Goal: Task Accomplishment & Management: Use online tool/utility

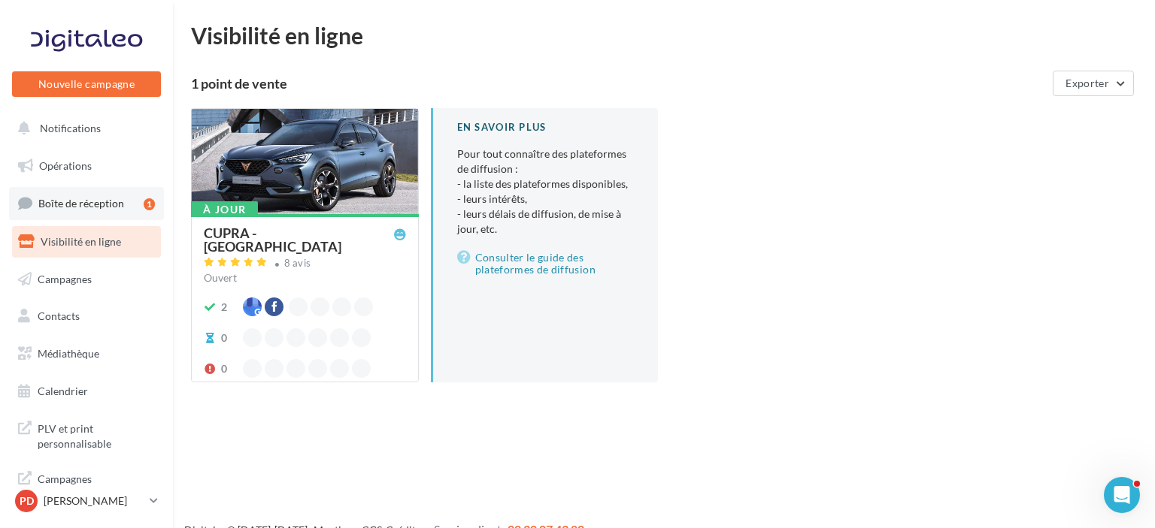
click at [68, 195] on link "Boîte de réception 1" at bounding box center [86, 203] width 155 height 32
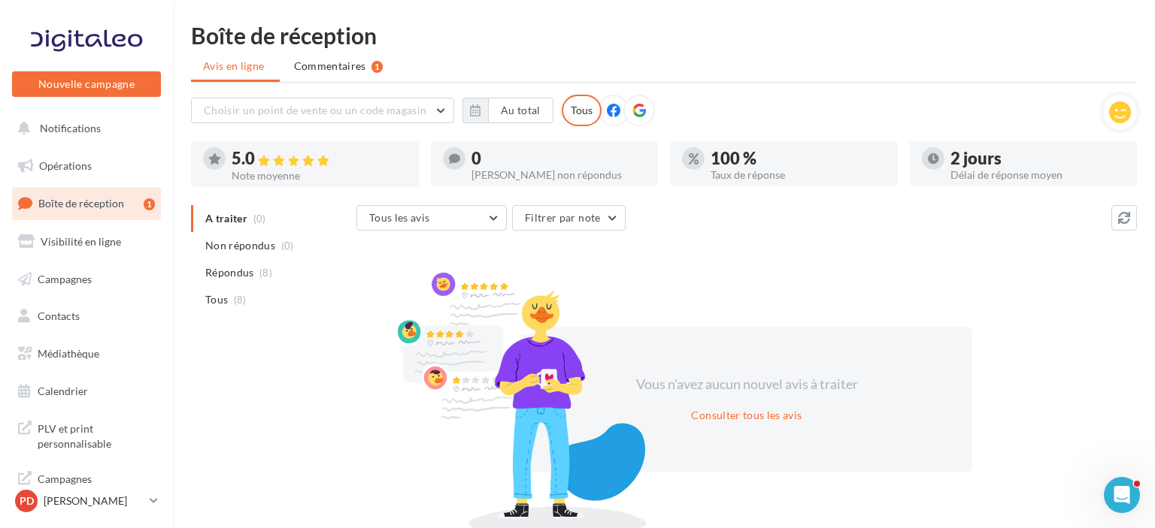
click at [612, 114] on icon at bounding box center [614, 111] width 14 height 14
click at [636, 116] on icon at bounding box center [639, 111] width 14 height 14
click at [575, 107] on div "Tous" at bounding box center [582, 111] width 40 height 32
click at [48, 174] on link "Opérations" at bounding box center [86, 166] width 155 height 32
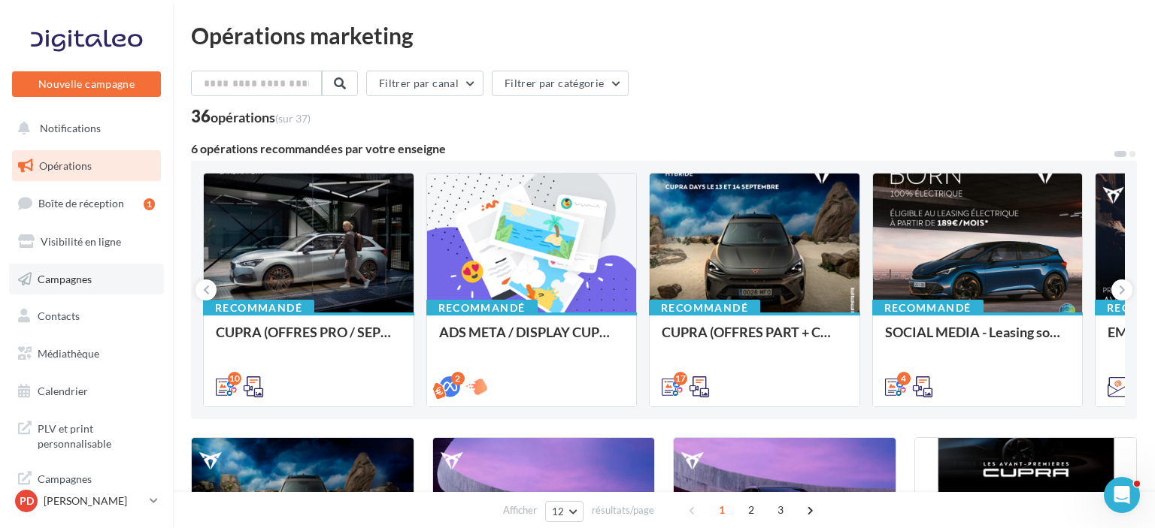
click at [71, 280] on span "Campagnes" at bounding box center [65, 278] width 54 height 13
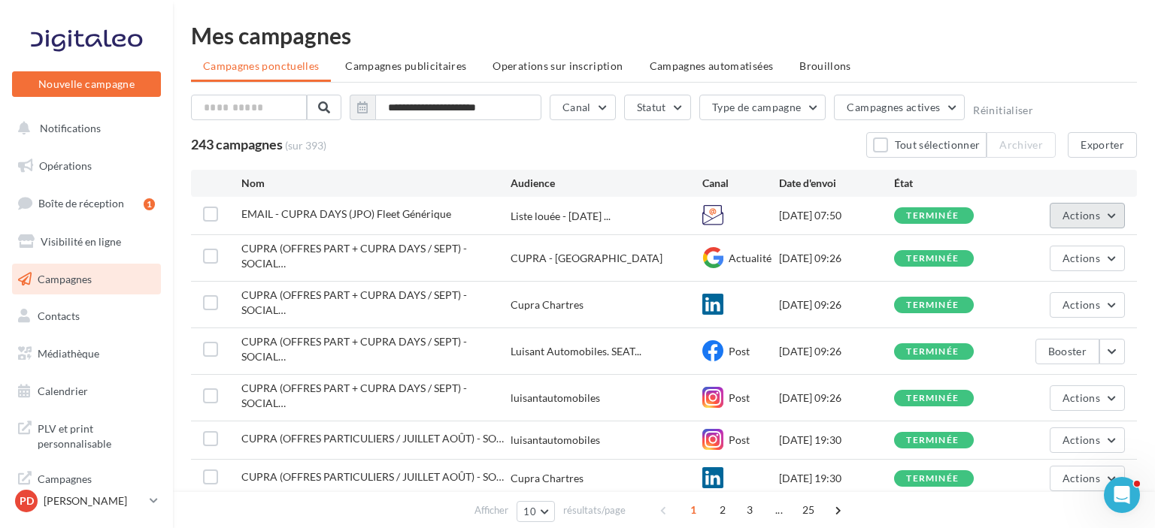
click at [1110, 215] on button "Actions" at bounding box center [1086, 216] width 75 height 26
click at [1026, 253] on button "Voir les résultats" at bounding box center [1049, 251] width 150 height 39
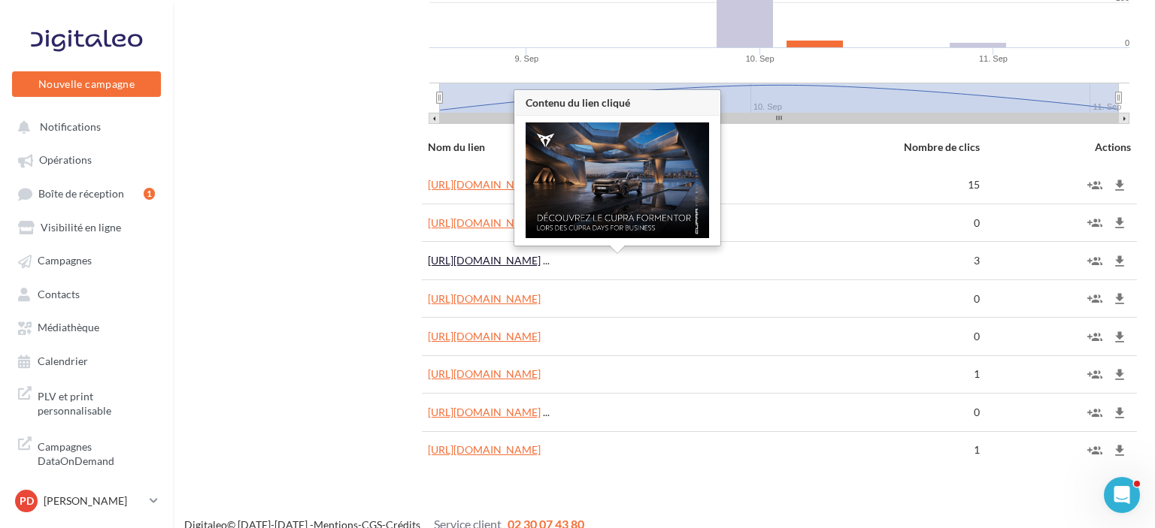
scroll to position [1081, 0]
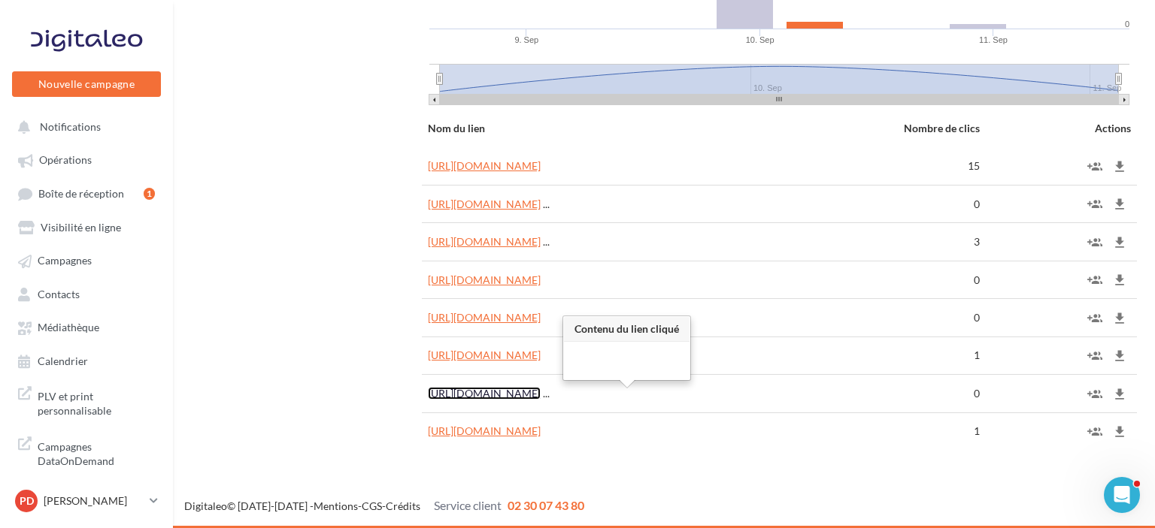
click at [541, 398] on link "[URL][DOMAIN_NAME]" at bounding box center [484, 393] width 113 height 13
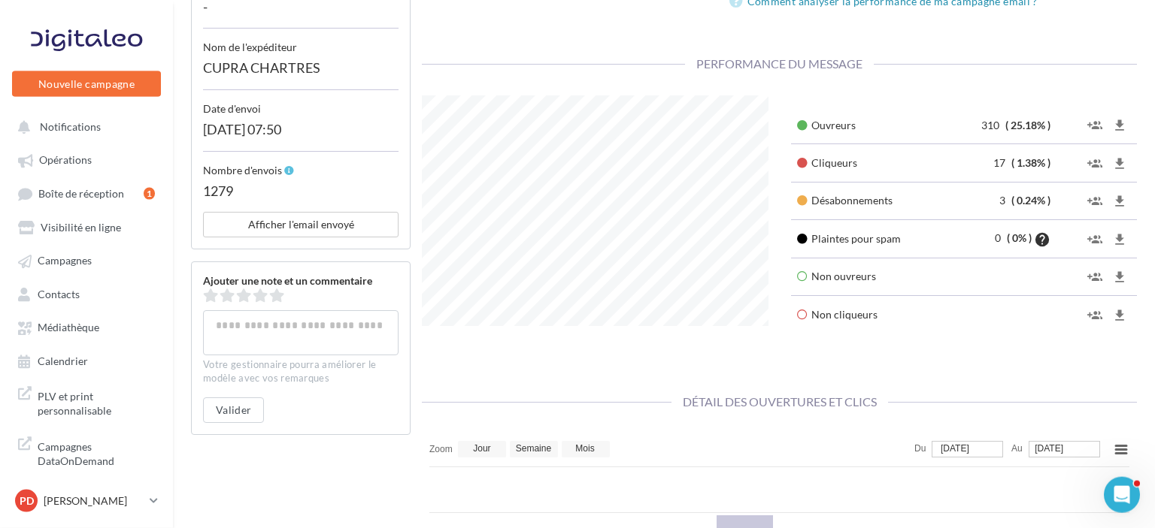
scroll to position [476, 0]
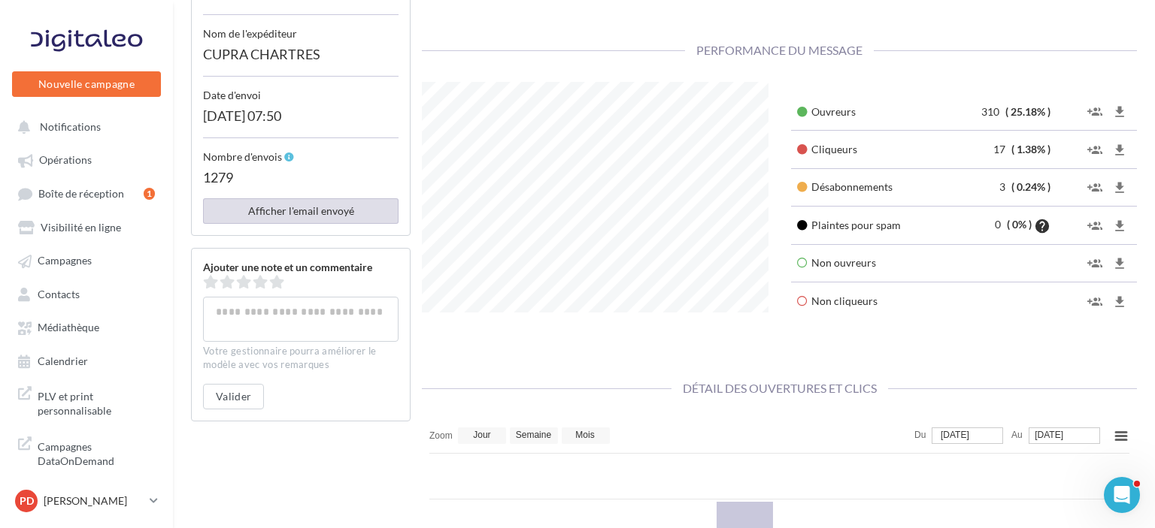
click at [290, 215] on button "Afficher l'email envoyé" at bounding box center [300, 211] width 195 height 26
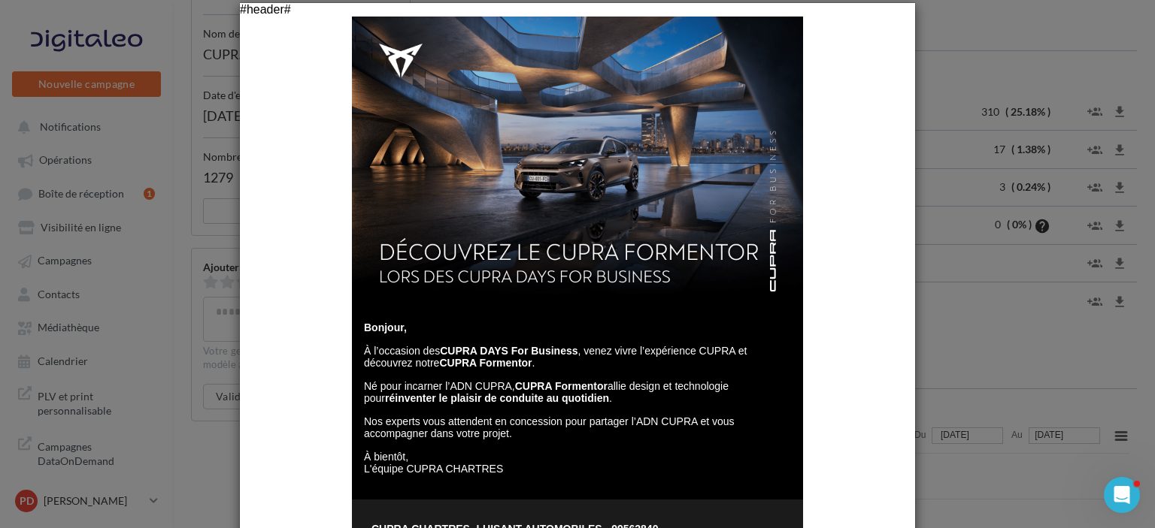
scroll to position [0, 0]
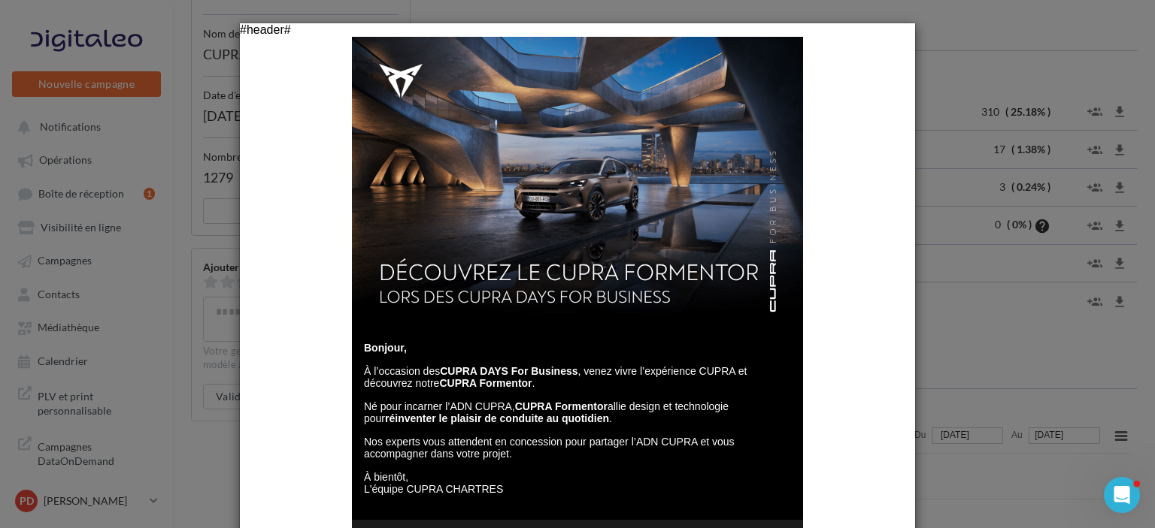
click at [183, 171] on div at bounding box center [577, 264] width 1155 height 528
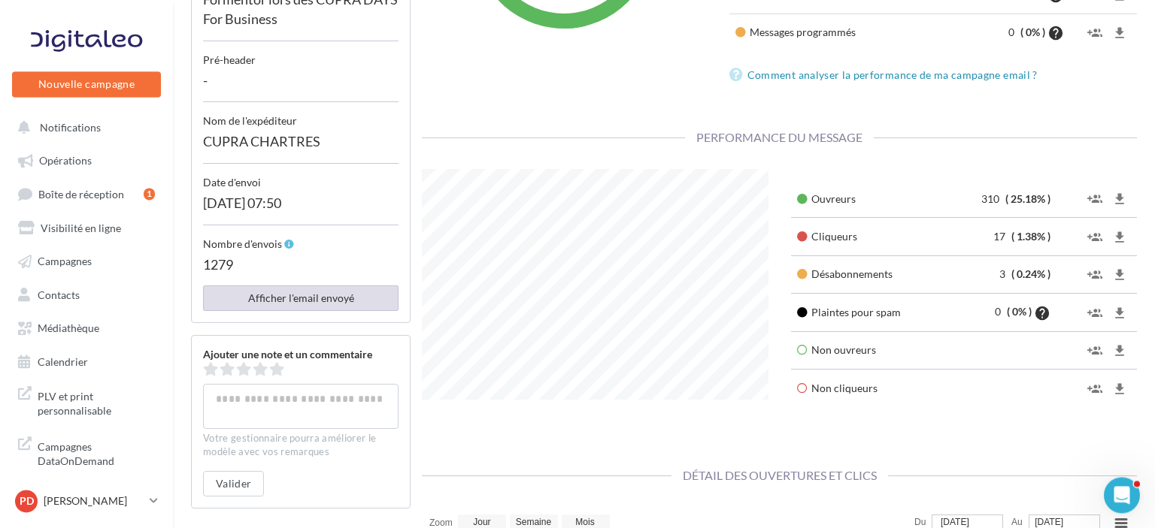
scroll to position [397, 0]
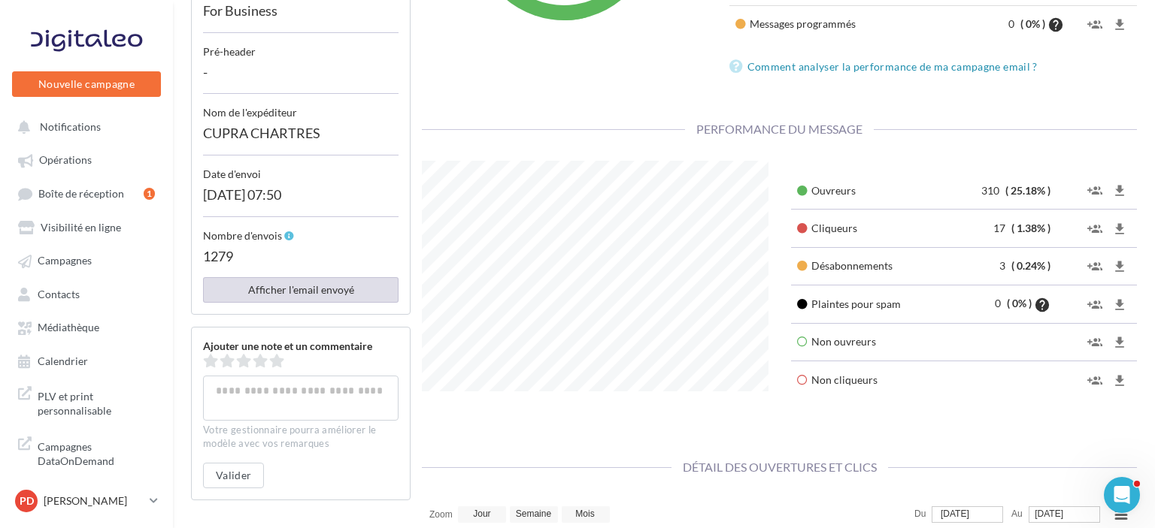
click at [291, 294] on button "Afficher l'email envoyé" at bounding box center [300, 290] width 195 height 26
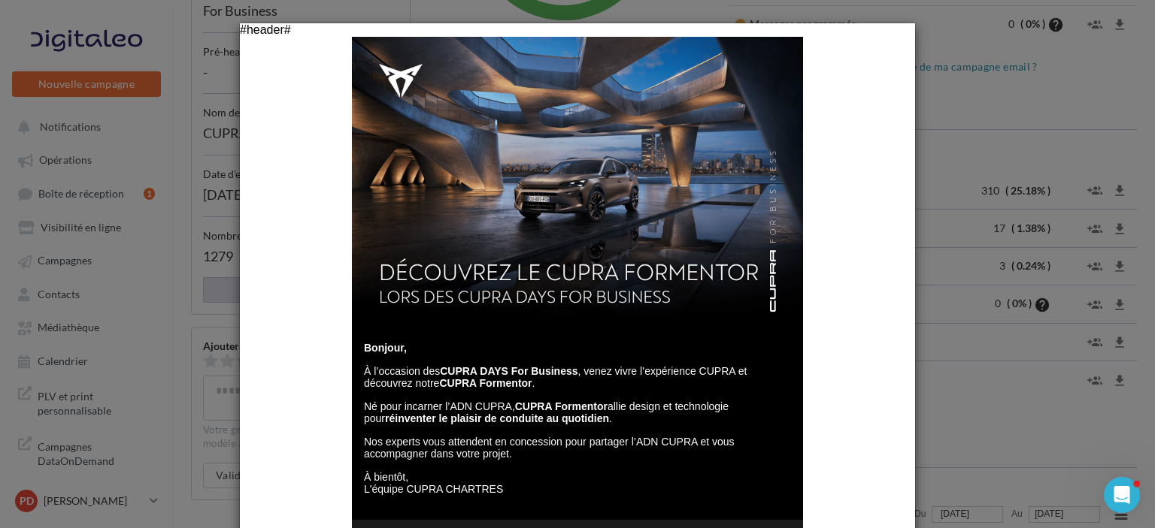
scroll to position [0, 0]
drag, startPoint x: 226, startPoint y: 168, endPoint x: 193, endPoint y: 189, distance: 38.8
click at [220, 171] on div at bounding box center [577, 264] width 1155 height 528
